Goal: Information Seeking & Learning: Check status

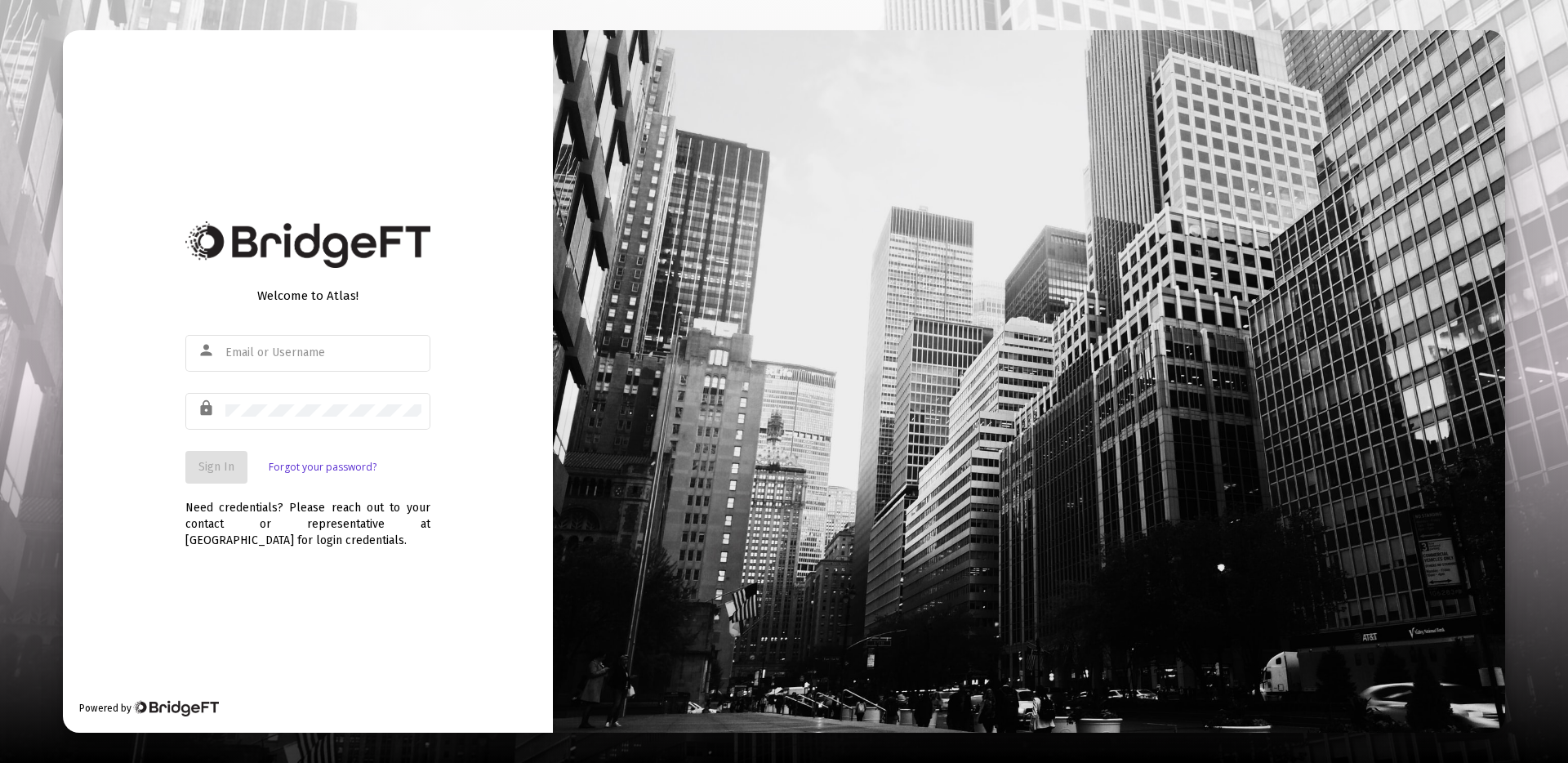
type input "[PERSON_NAME][EMAIL_ADDRESS][DOMAIN_NAME]"
click at [212, 467] on span "Sign In" at bounding box center [216, 466] width 36 height 14
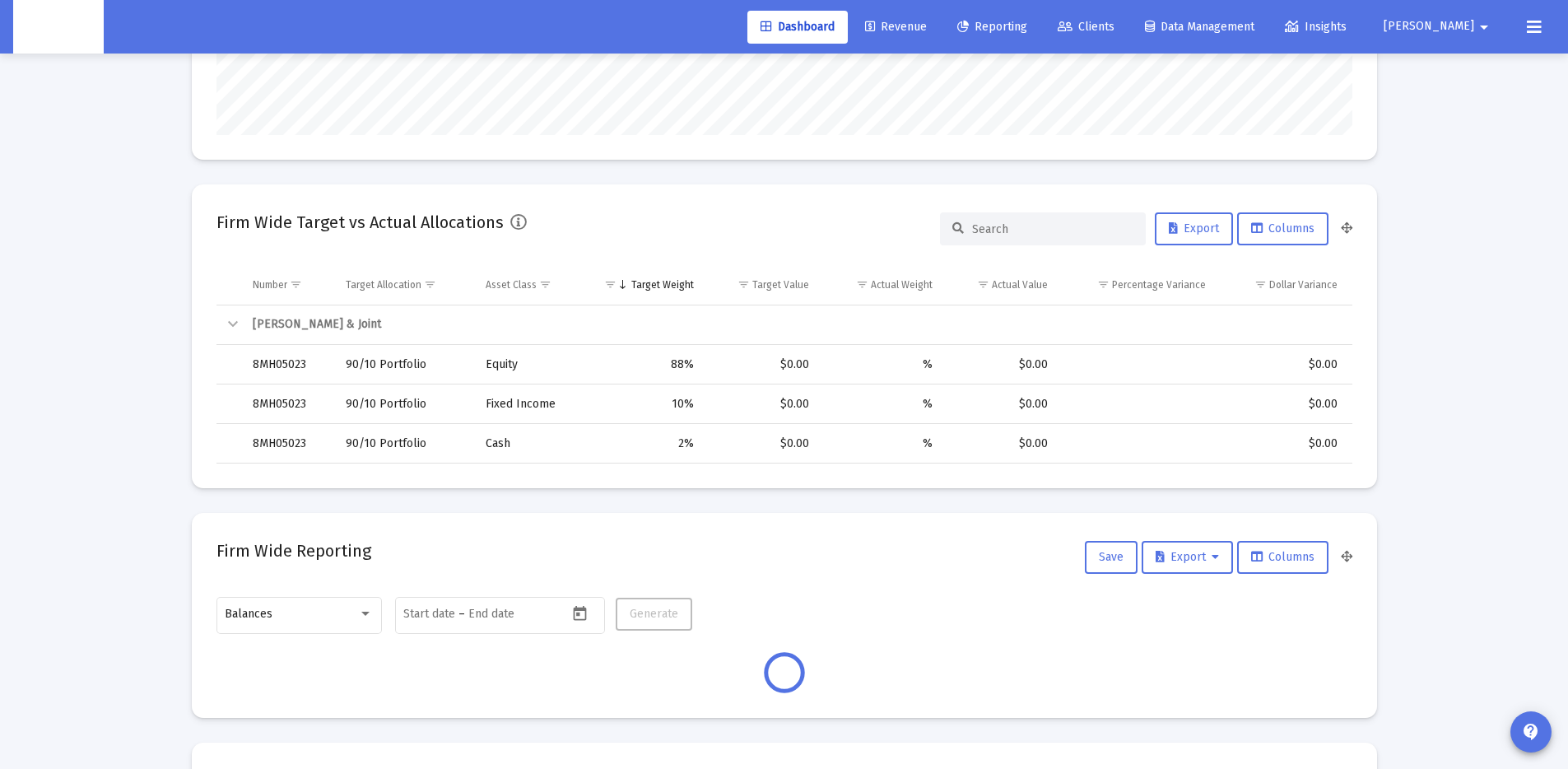
scroll to position [477, 0]
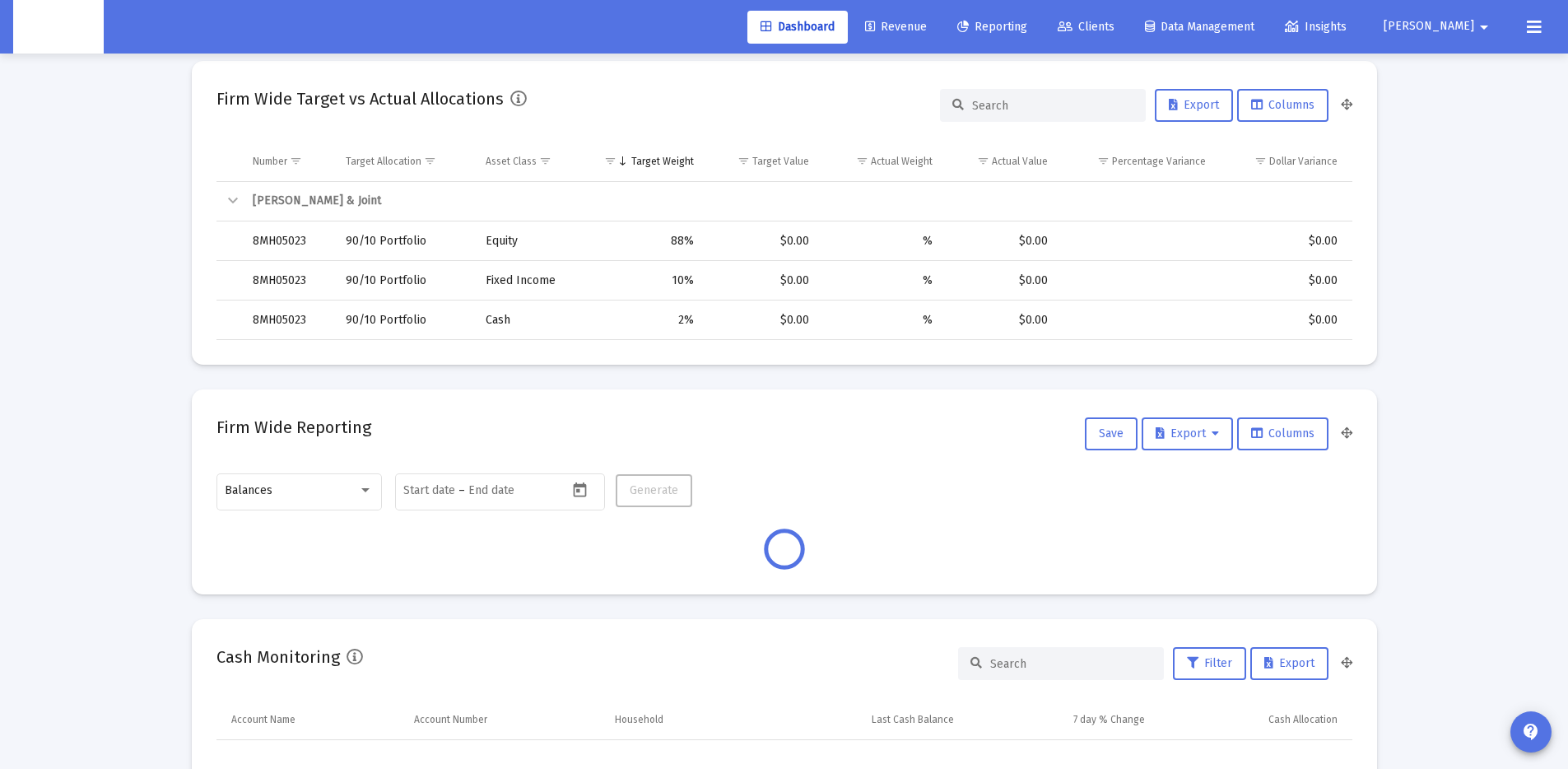
type input "[DATE]"
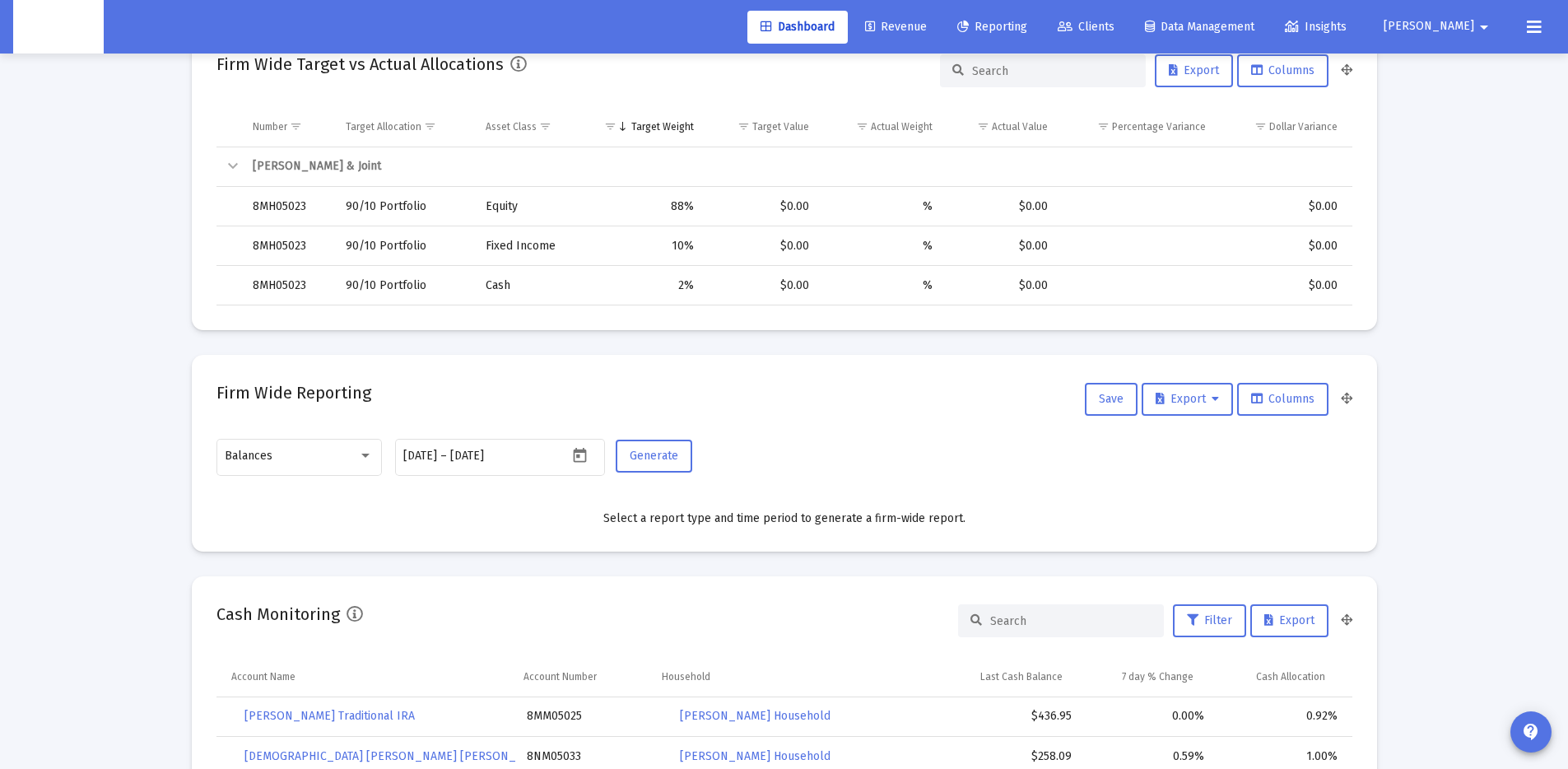
scroll to position [0, 0]
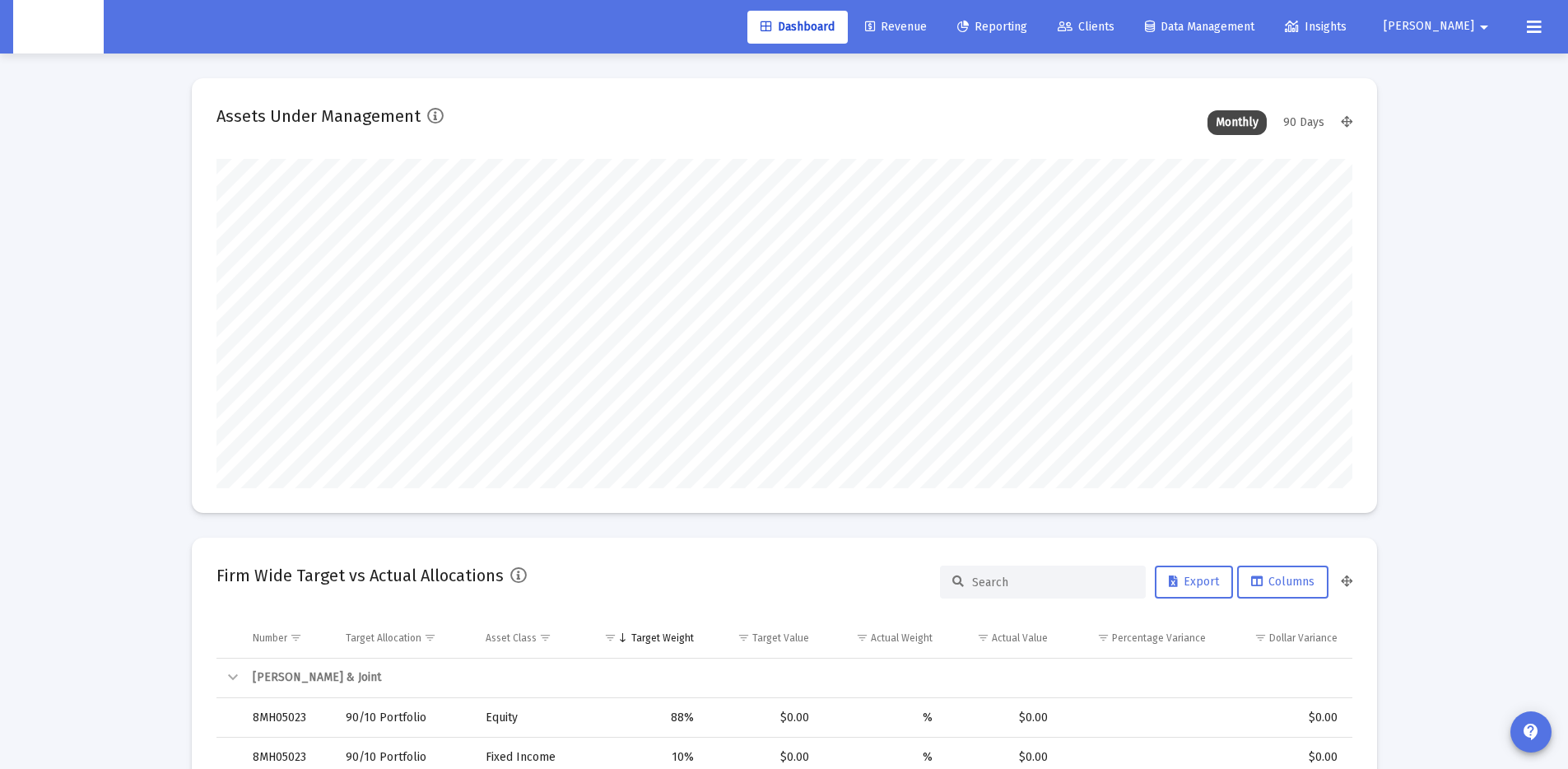
click at [1013, 580] on input at bounding box center [1052, 582] width 162 height 14
paste input "[PERSON_NAME] Household"
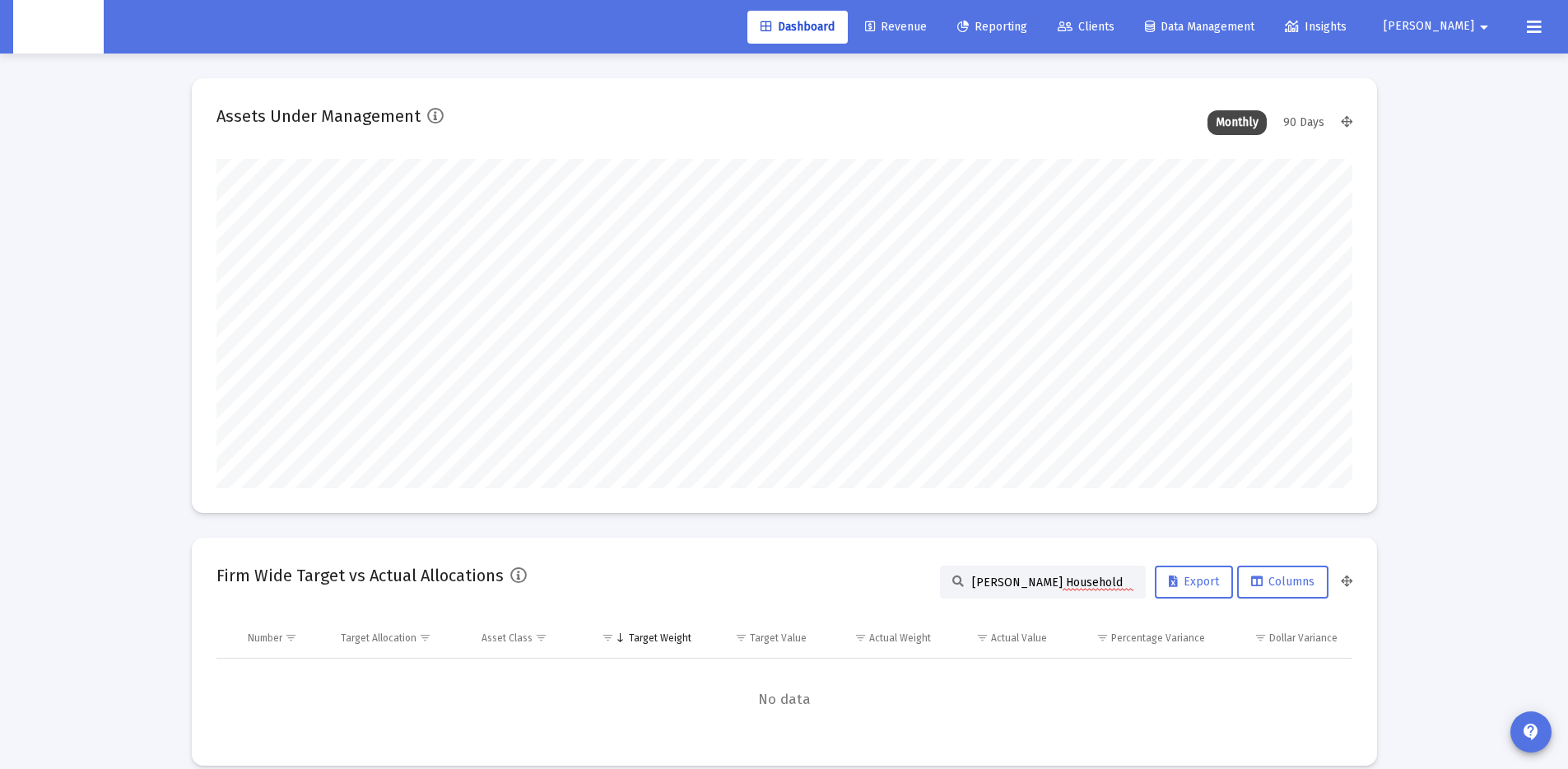
type input "[PERSON_NAME] Household"
click at [926, 31] on span "Revenue" at bounding box center [896, 26] width 62 height 14
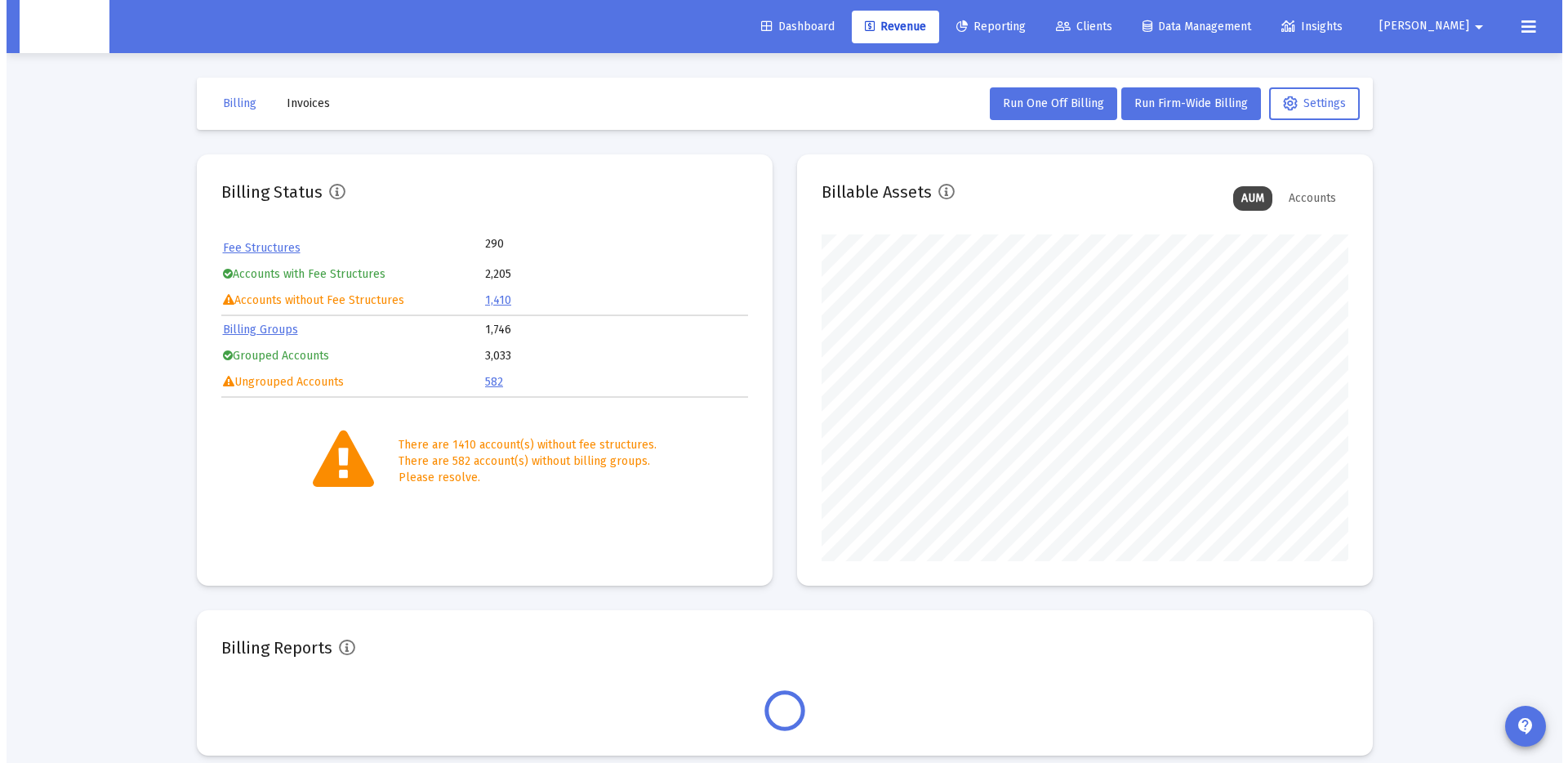
scroll to position [327, 527]
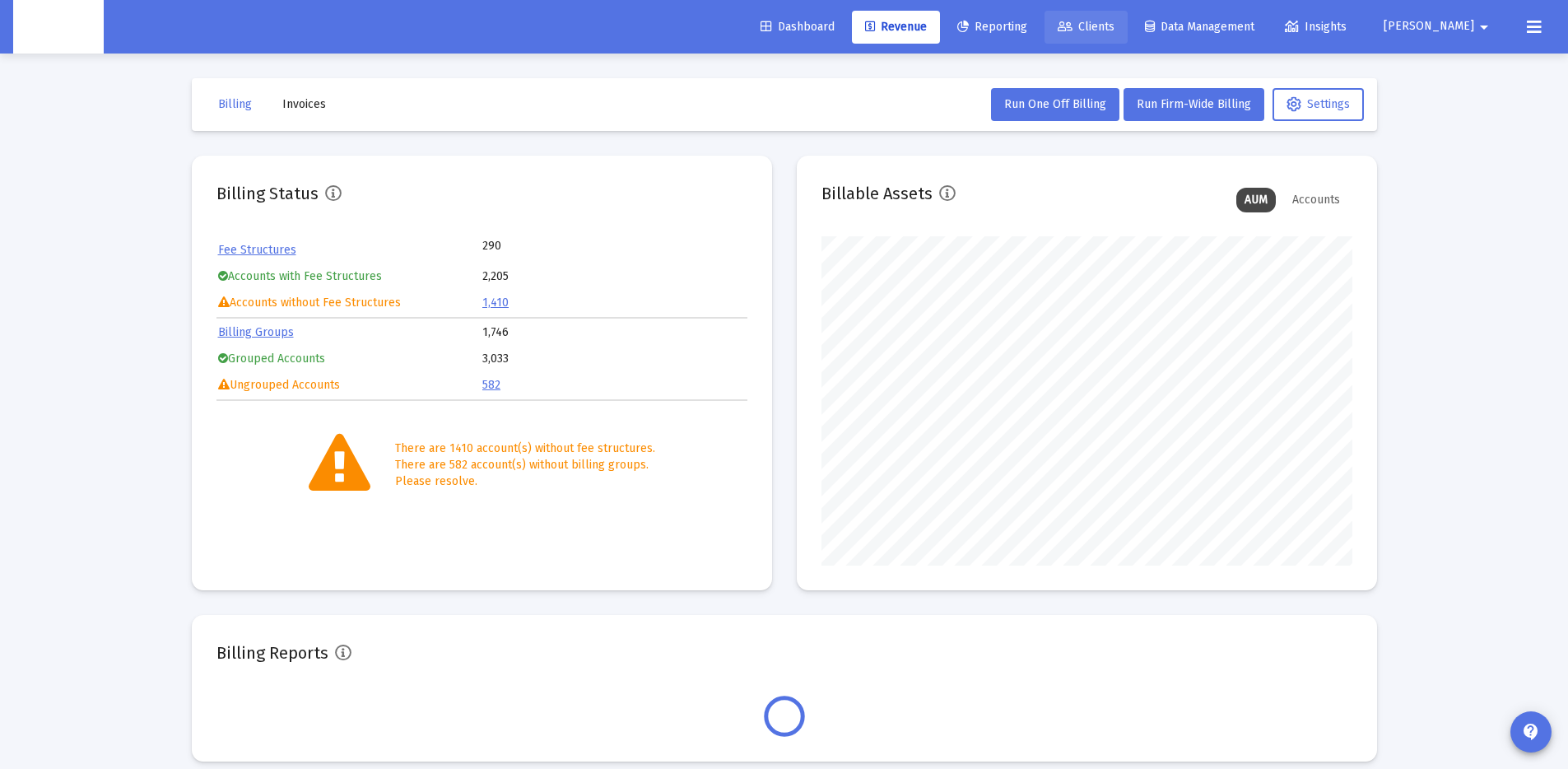
click at [1114, 30] on span "Clients" at bounding box center [1085, 26] width 57 height 14
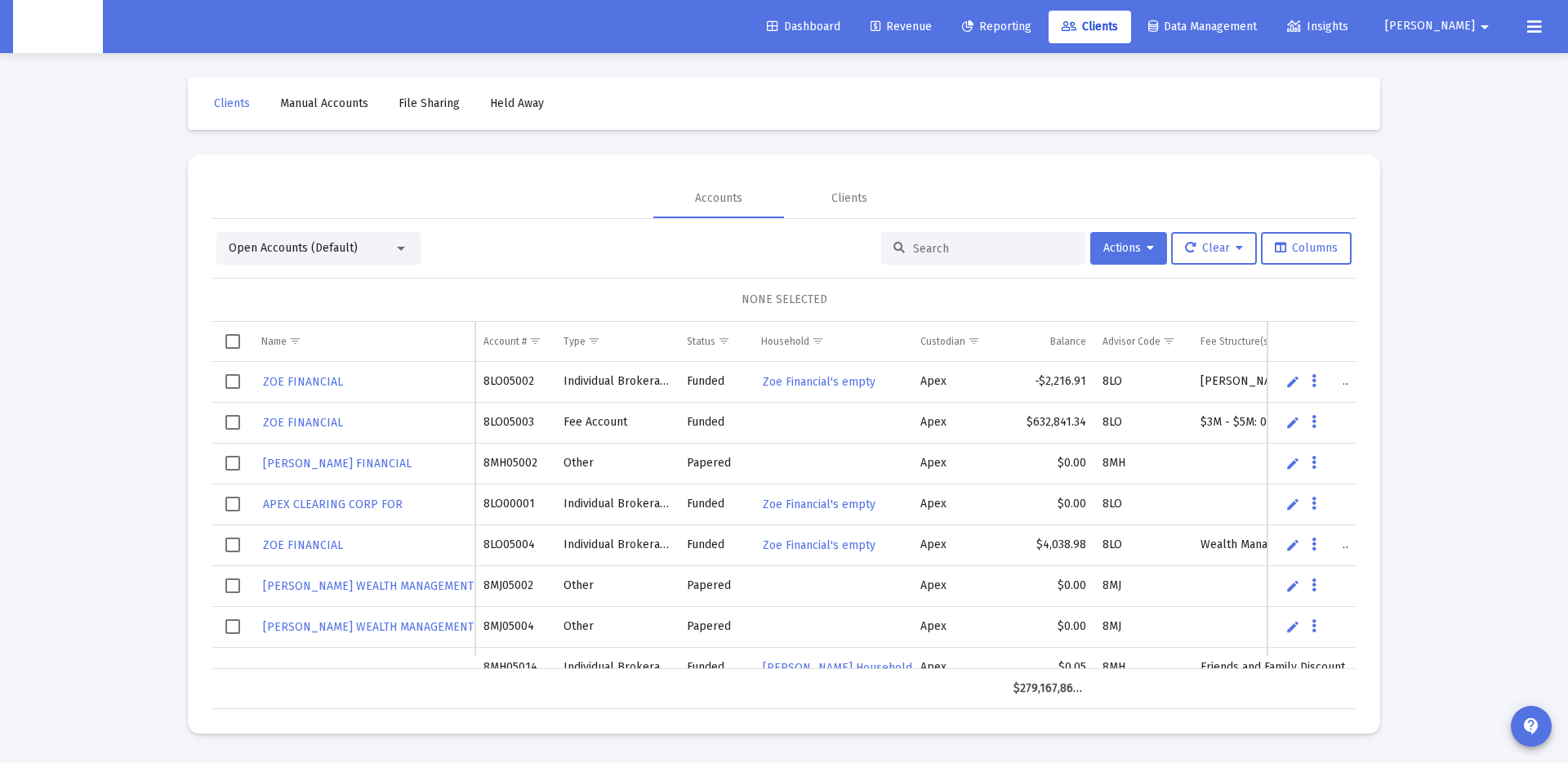
click at [929, 249] on input at bounding box center [993, 249] width 160 height 14
paste input "[PERSON_NAME] Household"
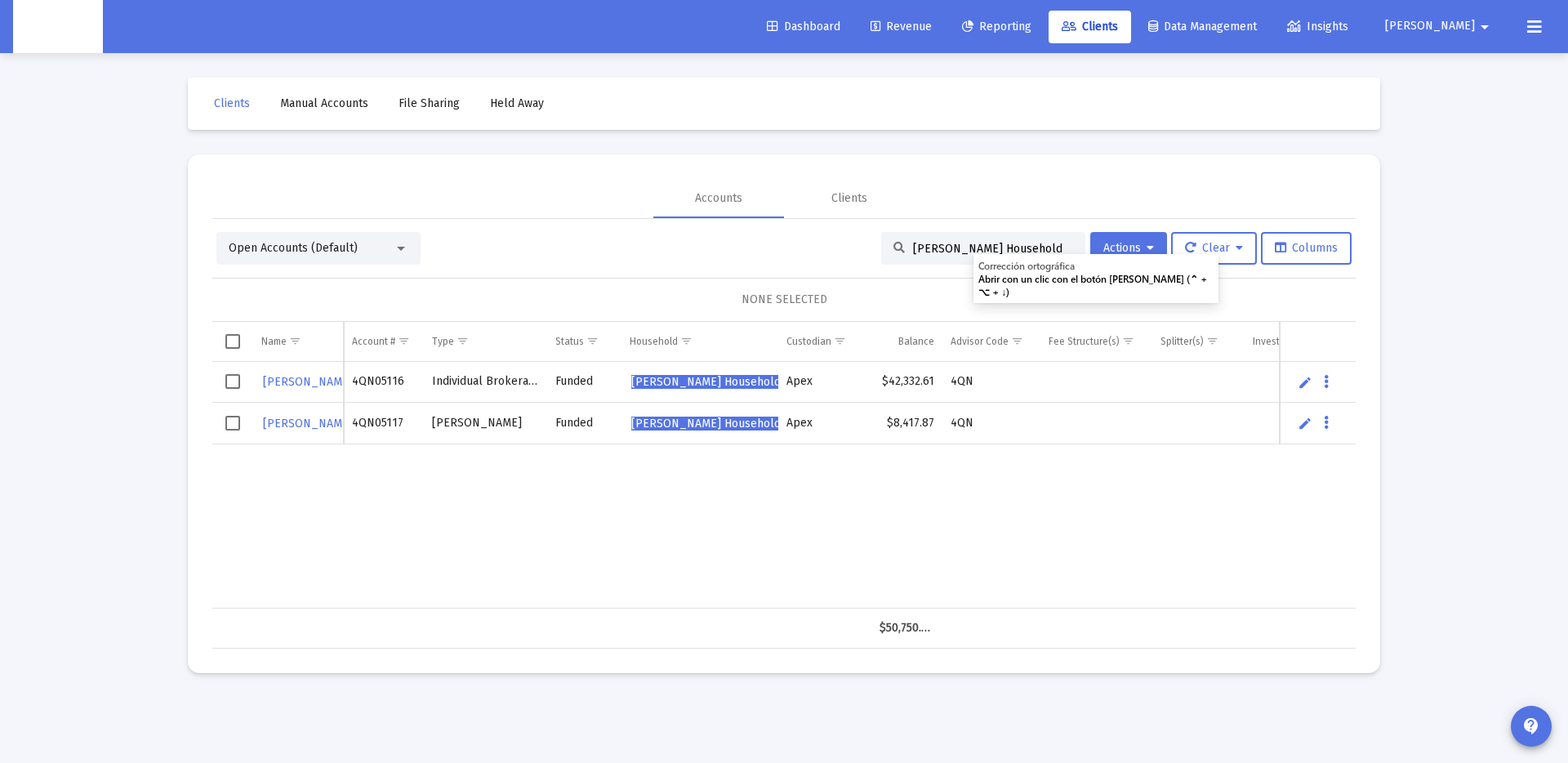
click at [515, 492] on div "[PERSON_NAME] 4QN05116 Individual Brokerage Funded [PERSON_NAME] Household Apex…" at bounding box center [829, 486] width 1232 height 247
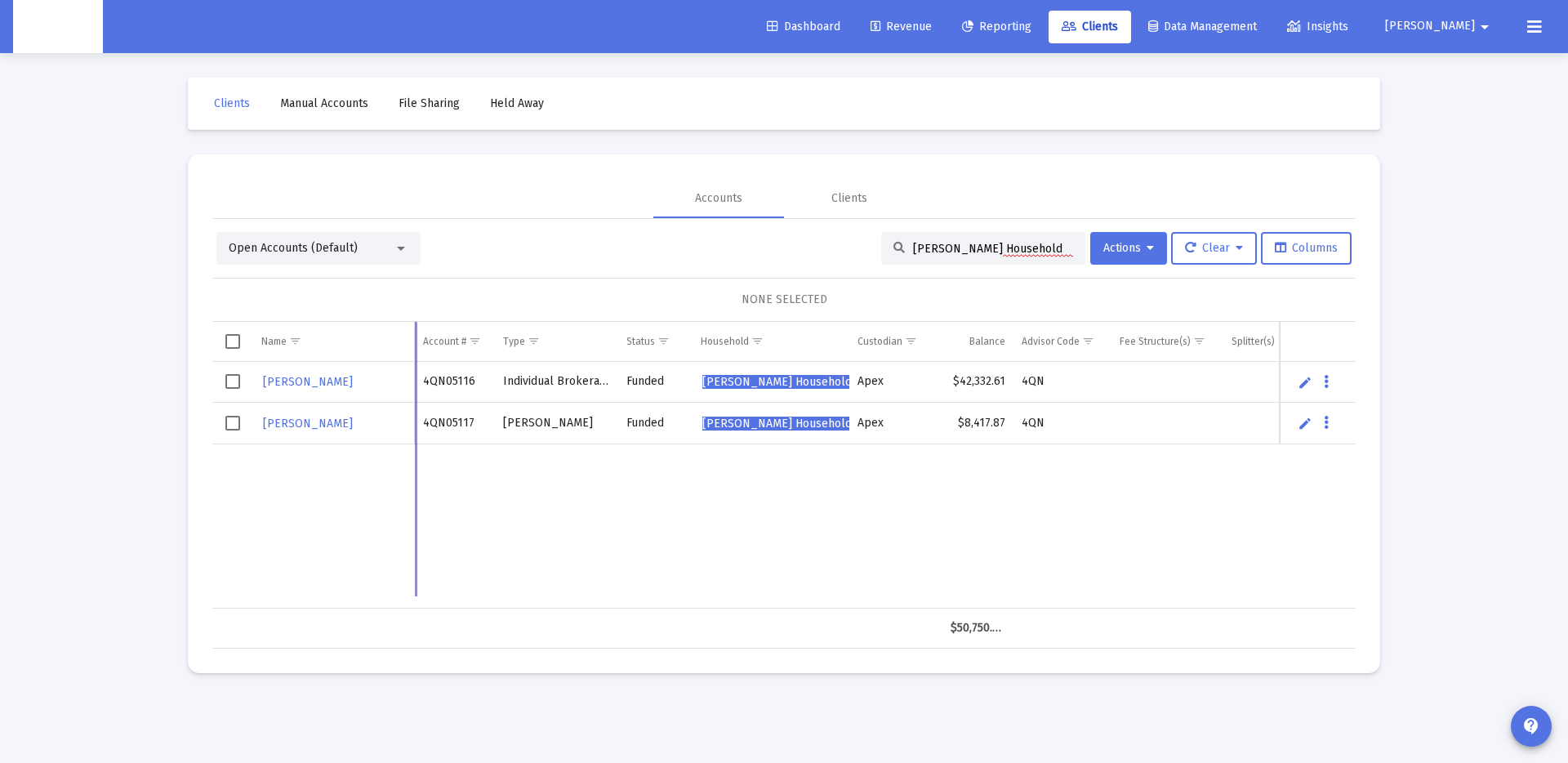
drag, startPoint x: 351, startPoint y: 333, endPoint x: 416, endPoint y: 331, distance: 65.0
click at [416, 331] on div "Name Name Account # Type Status Household Custodian Balance Advisor Code Fee St…" at bounding box center [784, 485] width 1144 height 327
click at [660, 520] on div "[PERSON_NAME] 4QN05116 Individual Brokerage Funded [PERSON_NAME] Household Apex…" at bounding box center [864, 486] width 1302 height 247
click at [956, 246] on input "[PERSON_NAME] Household" at bounding box center [993, 249] width 160 height 14
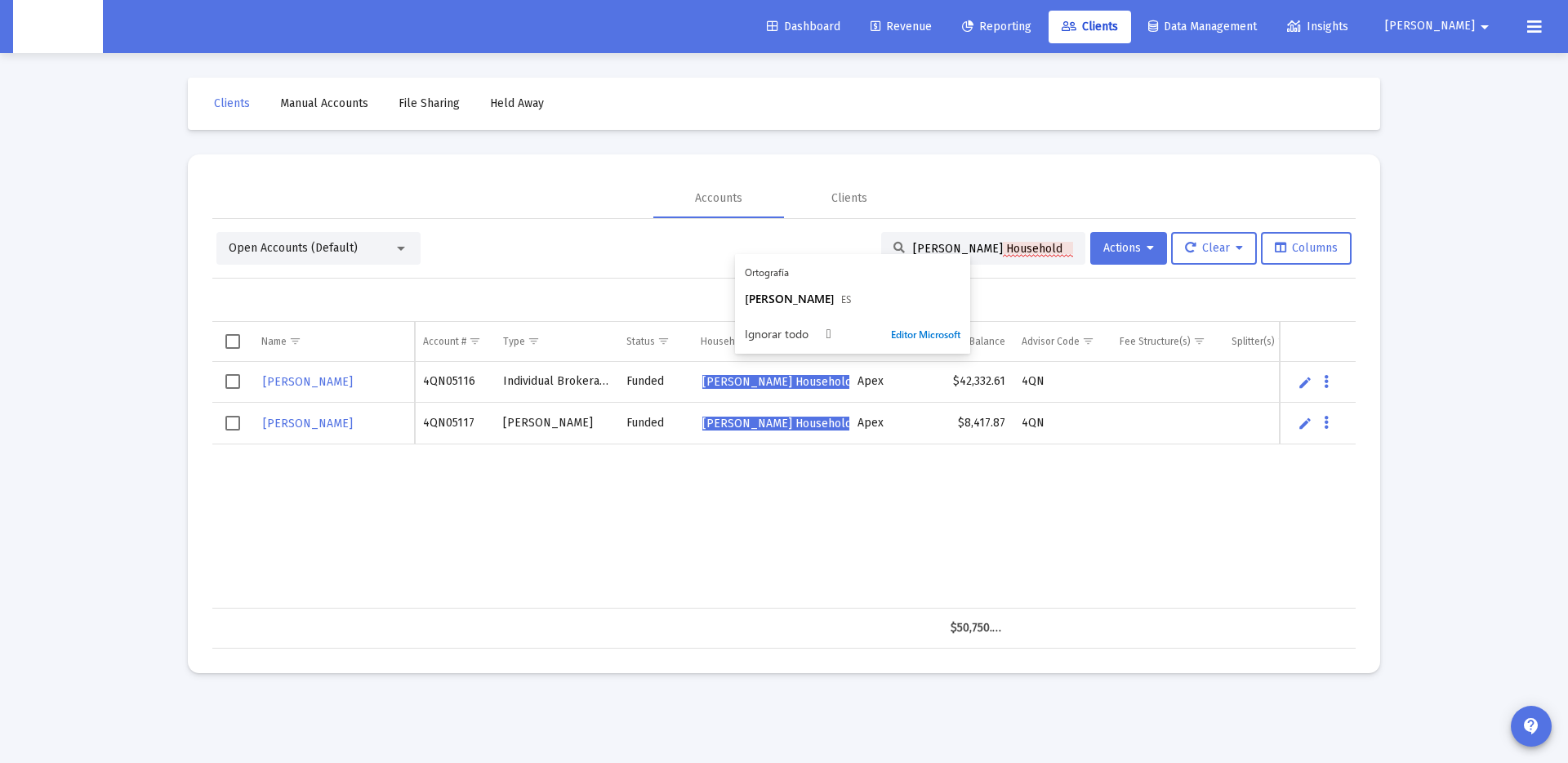
click at [956, 246] on input "[PERSON_NAME] Household" at bounding box center [993, 249] width 160 height 14
paste input "[PERSON_NAME]"
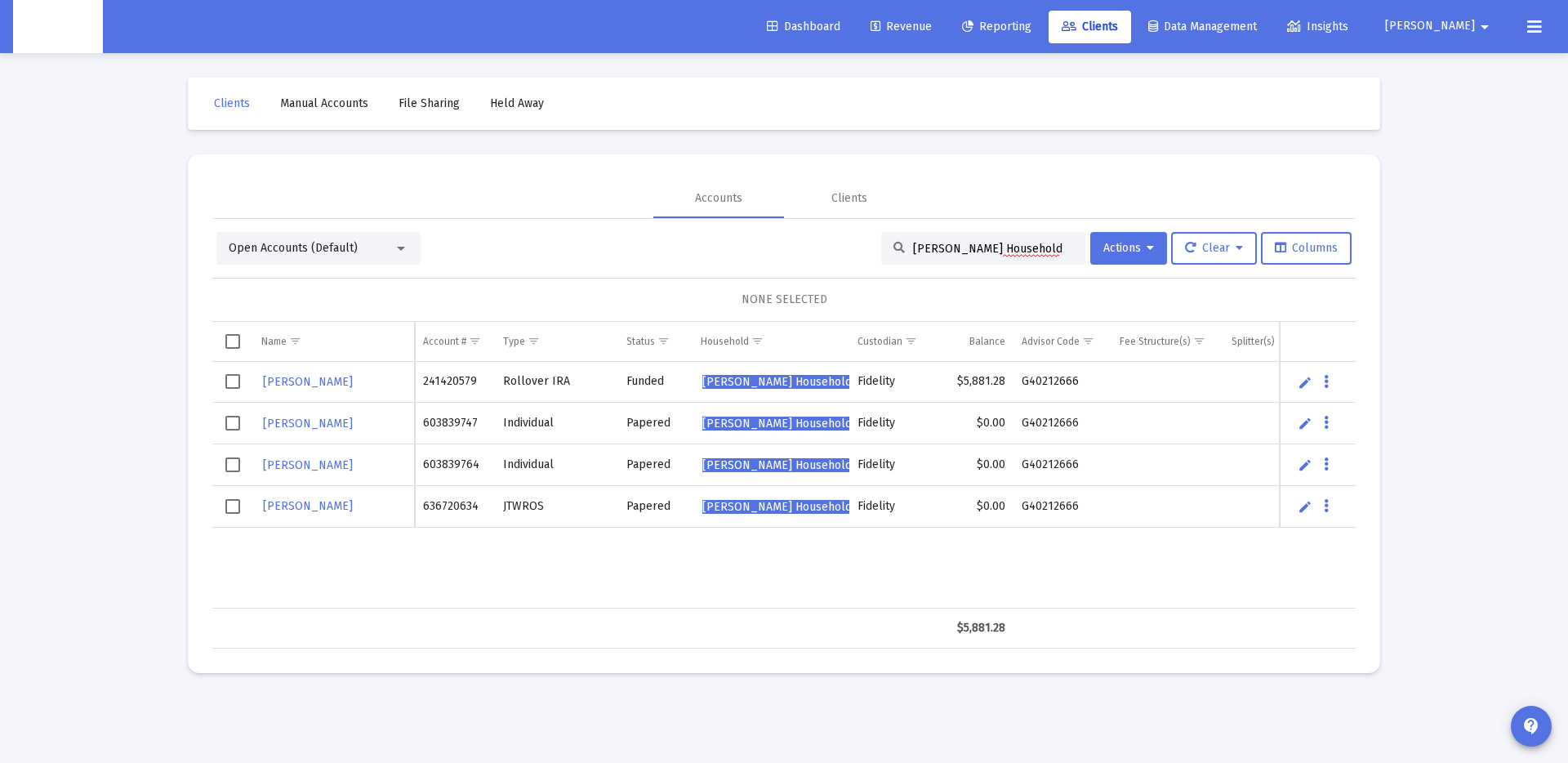
click at [82, 382] on div "Loading... Clients Manual Accounts File Sharing Held Away Accounts Clients Open…" at bounding box center [784, 382] width 1568 height 763
click at [766, 553] on div "[PERSON_NAME] 241420579 Rollover IRA Funded [PERSON_NAME] Household Fidelity $5…" at bounding box center [864, 486] width 1302 height 247
click at [598, 502] on td "JTWROS" at bounding box center [556, 506] width 124 height 42
click at [656, 506] on div "Papered" at bounding box center [655, 506] width 58 height 16
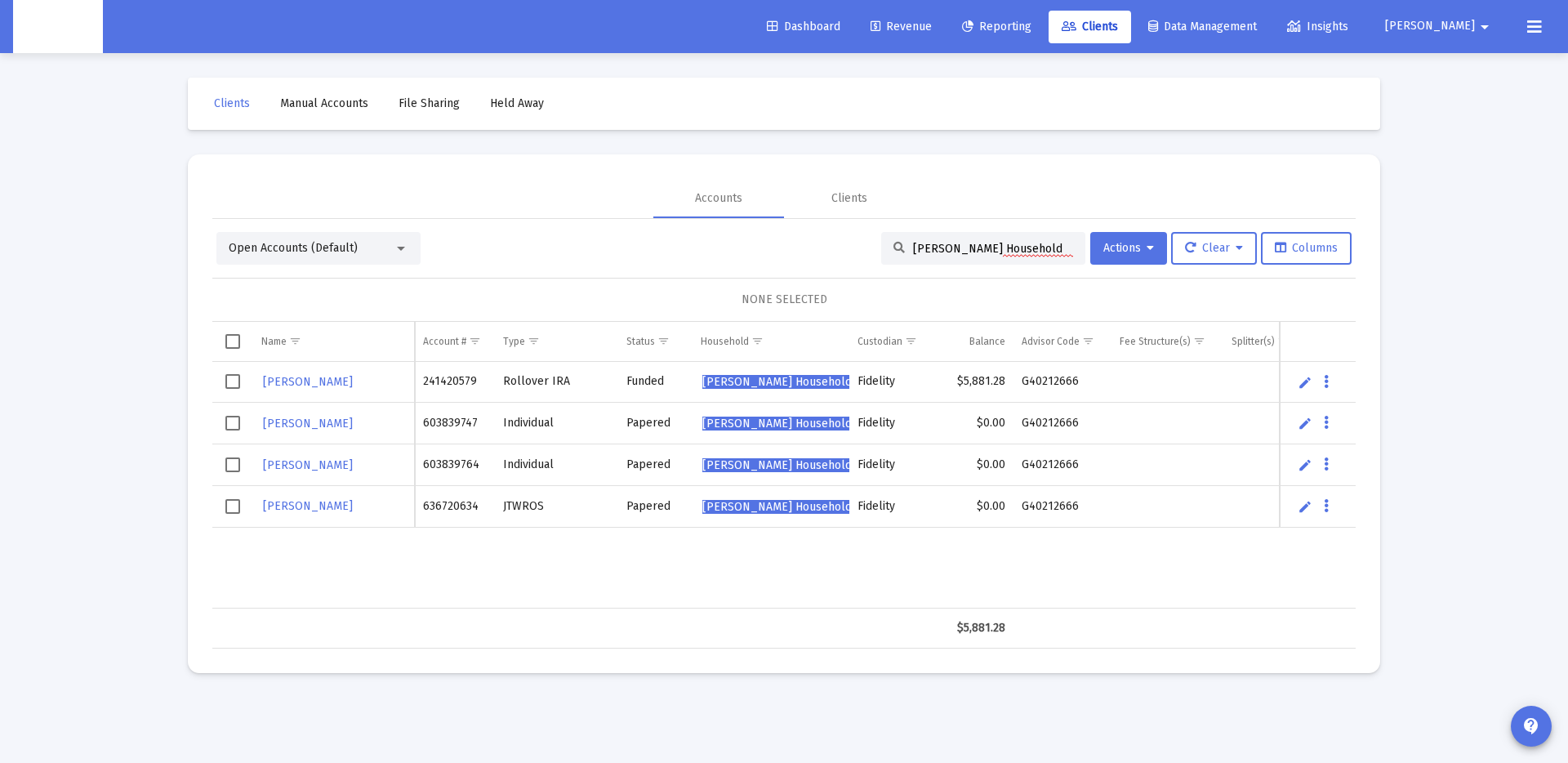
click at [953, 255] on div "[PERSON_NAME] Household" at bounding box center [983, 248] width 204 height 33
click at [952, 245] on input "[PERSON_NAME] Household" at bounding box center [993, 249] width 160 height 14
paste input "[PERSON_NAME]"
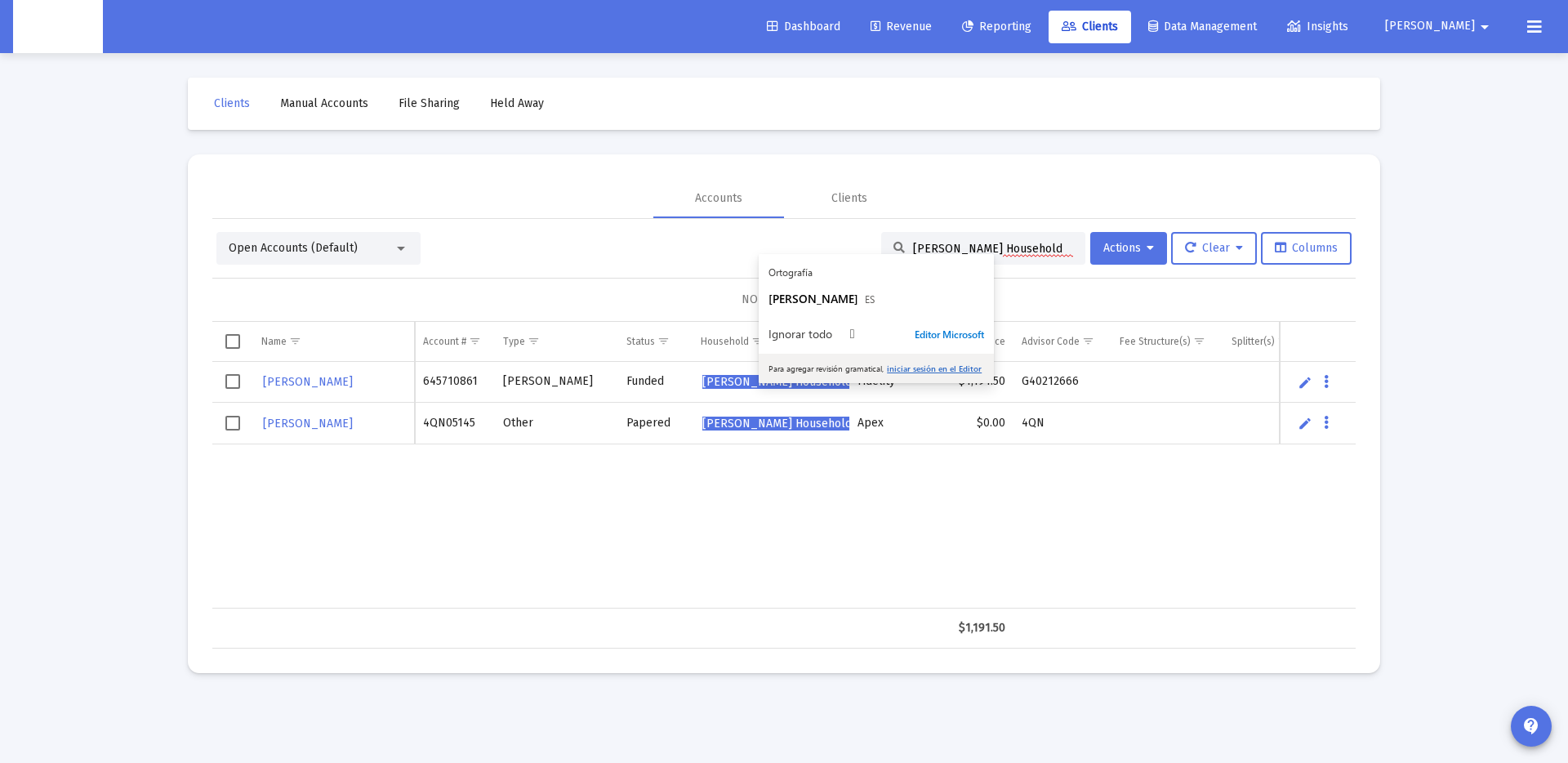
type input "[PERSON_NAME] Household"
click at [721, 527] on div "[PERSON_NAME] 645710861 [PERSON_NAME] Funded [PERSON_NAME] Household Fidelity $…" at bounding box center [864, 486] width 1302 height 247
click at [842, 492] on div "[PERSON_NAME] 645710861 [PERSON_NAME] Funded [PERSON_NAME] Household Fidelity $…" at bounding box center [864, 486] width 1302 height 247
click at [987, 383] on td "$1,191.50" at bounding box center [978, 382] width 71 height 41
